Goal: Information Seeking & Learning: Learn about a topic

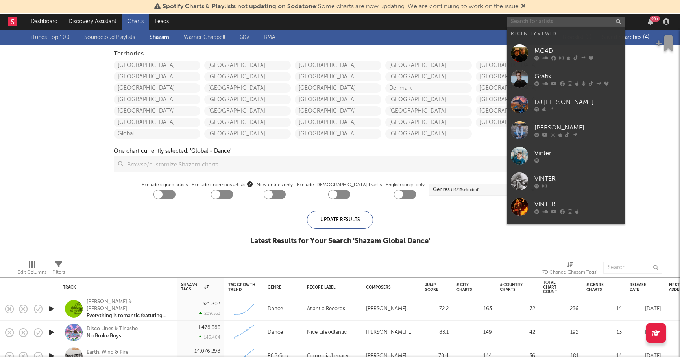
click at [535, 24] on input "text" at bounding box center [566, 22] width 118 height 10
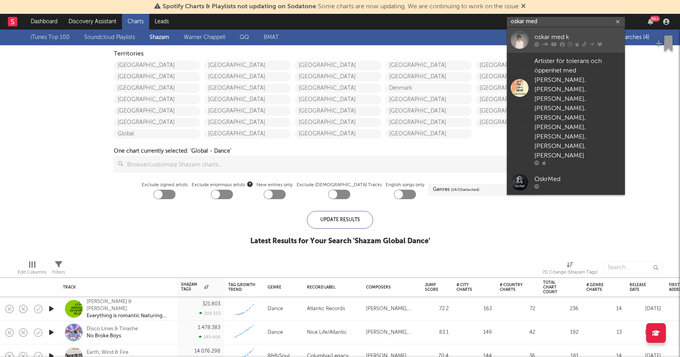
type input "oskar med"
click at [563, 36] on div "oskar med k" at bounding box center [578, 37] width 87 height 9
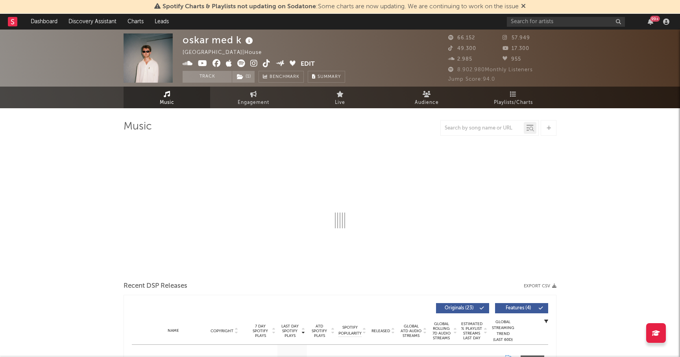
select select "6m"
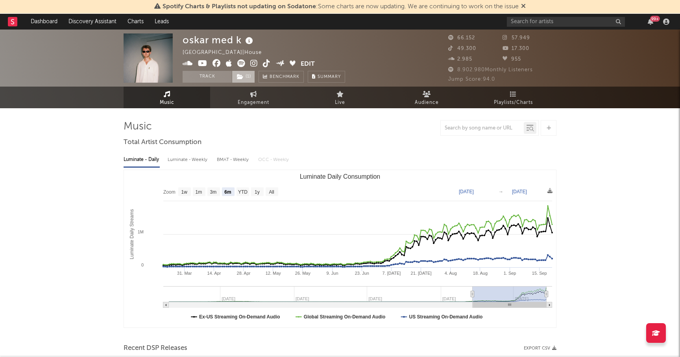
click at [241, 80] on span "( 1 )" at bounding box center [243, 77] width 23 height 12
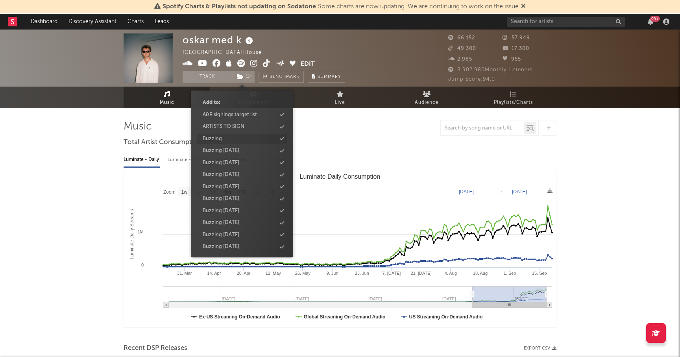
scroll to position [74, 0]
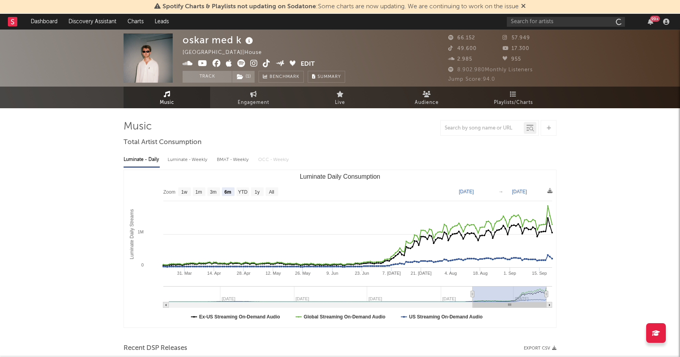
select select "6m"
